Goal: Information Seeking & Learning: Learn about a topic

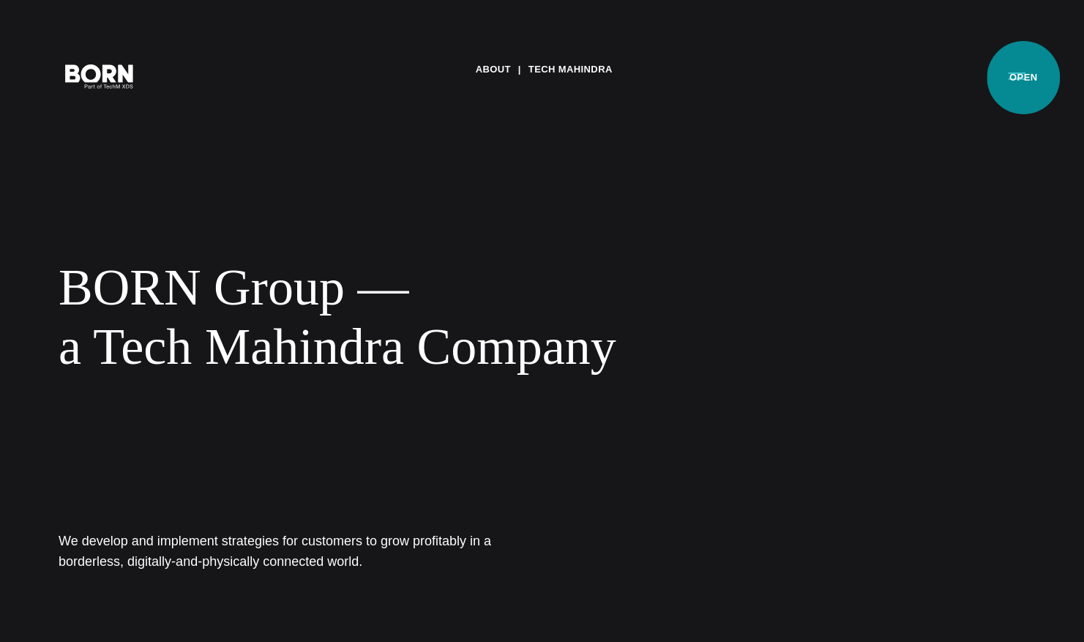
click at [1023, 78] on button "Primary Menu" at bounding box center [1016, 75] width 35 height 31
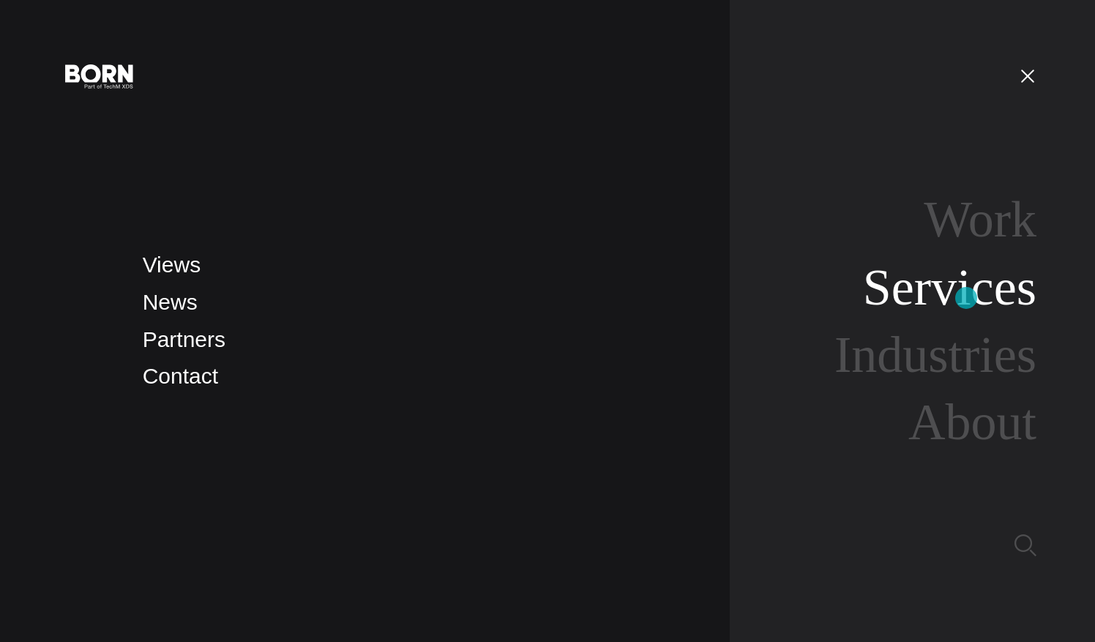
click at [966, 298] on link "Services" at bounding box center [949, 287] width 173 height 56
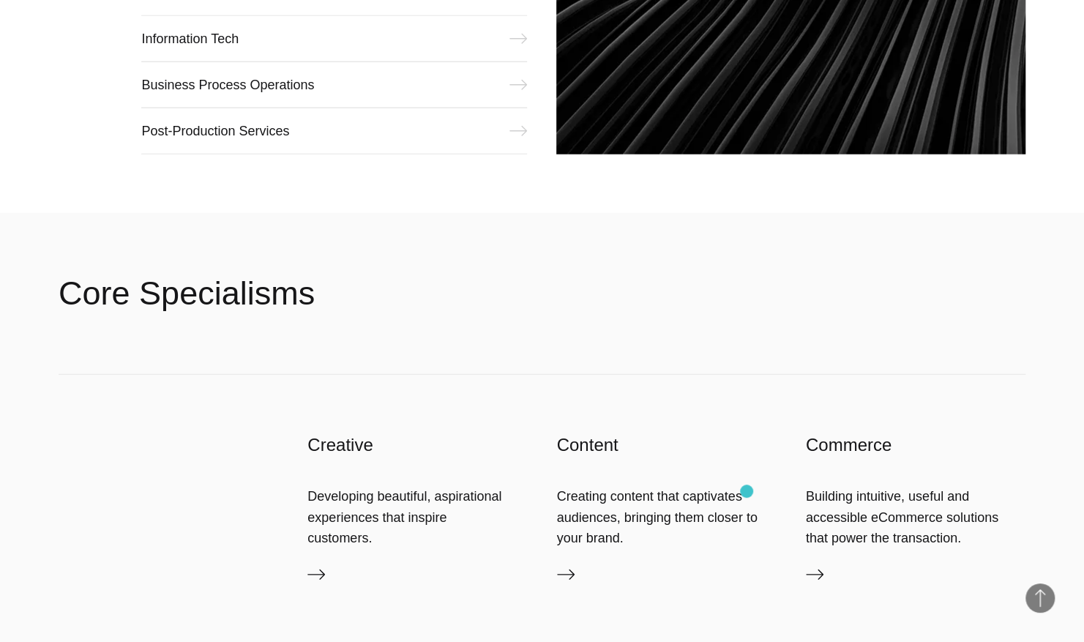
scroll to position [2205, 0]
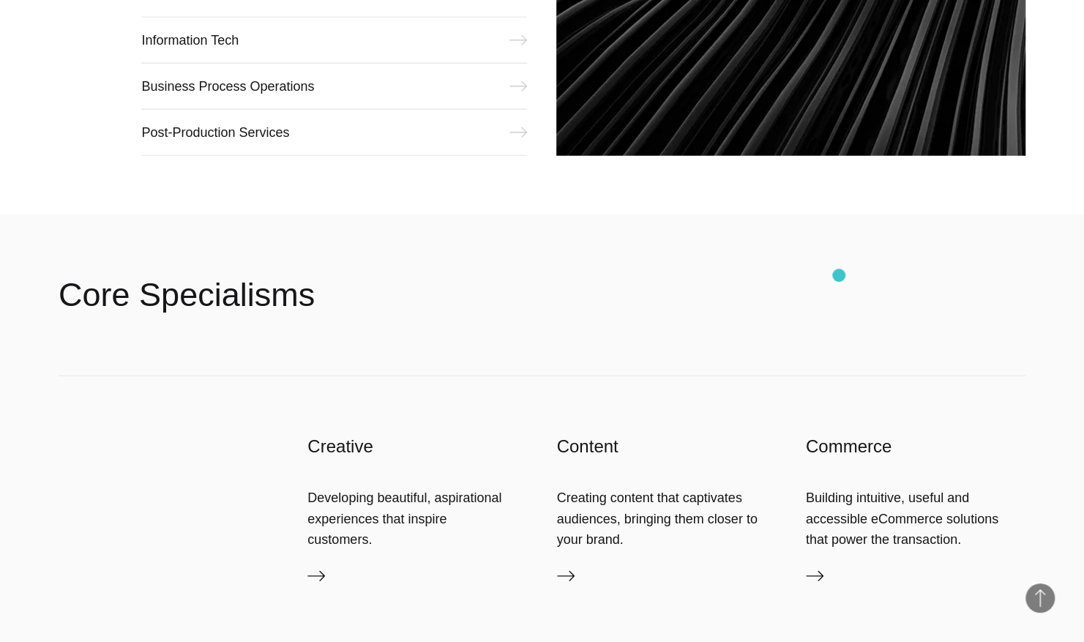
click at [839, 275] on header "Core Specialisms" at bounding box center [542, 295] width 967 height 162
